Goal: Task Accomplishment & Management: Complete application form

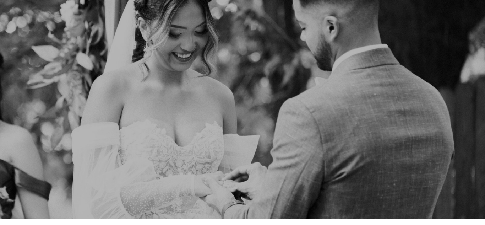
scroll to position [4639, 0]
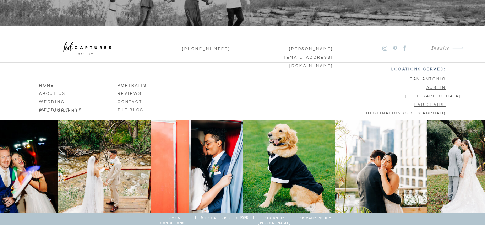
click at [406, 44] on p "Inquire" at bounding box center [422, 49] width 53 height 10
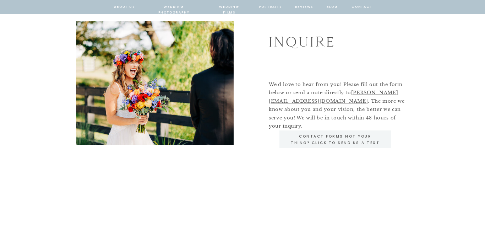
scroll to position [41, 0]
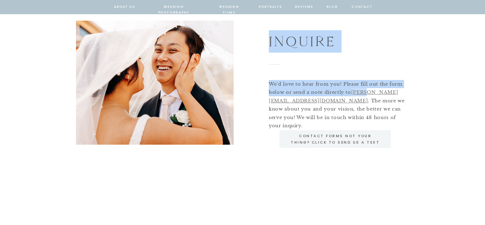
drag, startPoint x: 259, startPoint y: 103, endPoint x: 282, endPoint y: 102, distance: 22.8
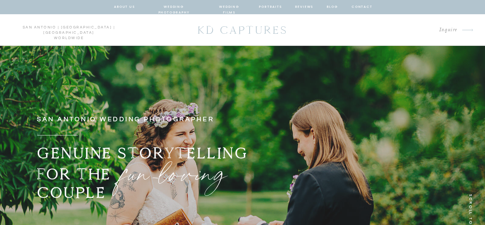
scroll to position [4639, 0]
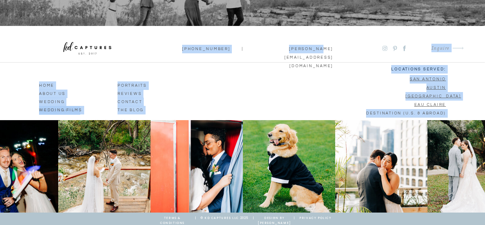
drag, startPoint x: 338, startPoint y: 49, endPoint x: 301, endPoint y: 49, distance: 37.3
drag, startPoint x: 342, startPoint y: 73, endPoint x: 311, endPoint y: 48, distance: 39.7
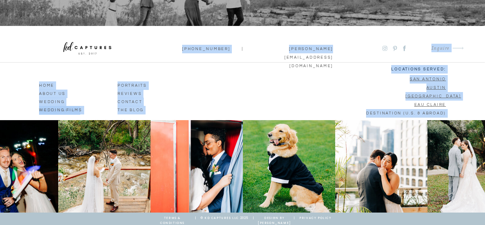
drag, startPoint x: 336, startPoint y: 56, endPoint x: 332, endPoint y: 49, distance: 8.7
copy div "HOME ABOUT us wedding photography wedding films portraits reviews CONTACT The B…"
